Goal: Transaction & Acquisition: Purchase product/service

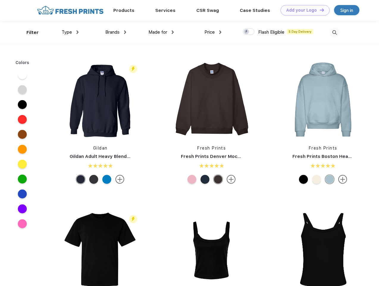
click at [303, 10] on link "Add your Logo Design Tool" at bounding box center [305, 10] width 49 height 10
click at [0, 0] on div "Design Tool" at bounding box center [0, 0] width 0 height 0
click at [319, 10] on link "Add your Logo Design Tool" at bounding box center [305, 10] width 49 height 10
click at [29, 32] on div "Filter" at bounding box center [32, 32] width 12 height 7
click at [70, 32] on span "Type" at bounding box center [67, 31] width 10 height 5
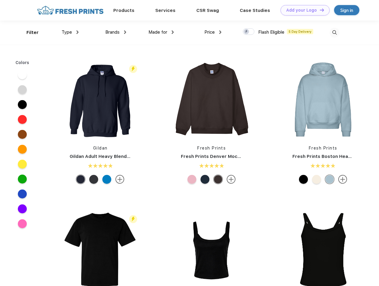
click at [116, 32] on span "Brands" at bounding box center [112, 31] width 14 height 5
click at [161, 32] on span "Made for" at bounding box center [157, 31] width 19 height 5
click at [213, 32] on span "Price" at bounding box center [209, 31] width 10 height 5
click at [249, 32] on div at bounding box center [249, 31] width 12 height 7
click at [247, 32] on input "checkbox" at bounding box center [245, 30] width 4 height 4
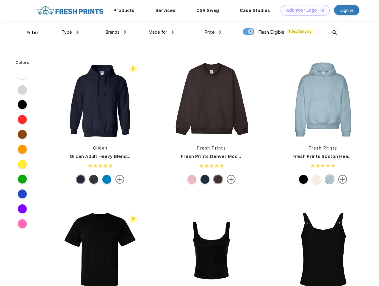
click at [334, 32] on img at bounding box center [335, 33] width 10 height 10
